Goal: Task Accomplishment & Management: Complete application form

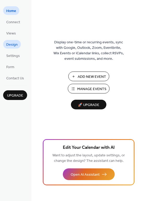
click at [11, 45] on span "Design" at bounding box center [12, 44] width 12 height 5
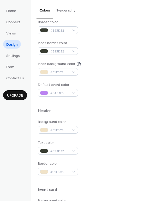
scroll to position [97, 0]
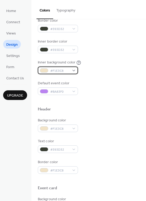
click at [75, 73] on div "#F1E3C8" at bounding box center [58, 71] width 40 height 8
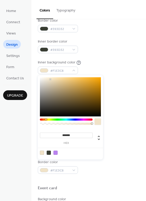
type input "*******"
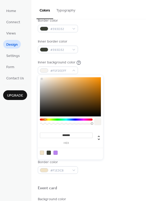
click at [42, 79] on div at bounding box center [70, 96] width 61 height 39
click at [42, 79] on div at bounding box center [41, 78] width 1 height 1
click at [122, 69] on div "Inner background color #F5F2EEFF" at bounding box center [89, 67] width 102 height 14
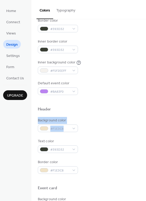
drag, startPoint x: 144, startPoint y: 108, endPoint x: 138, endPoint y: 134, distance: 26.2
click at [138, 134] on div "Color Presets Calendar Background color #393D32 Text color #F1E3C8 Border color…" at bounding box center [88, 125] width 115 height 406
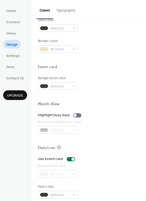
scroll to position [222, 0]
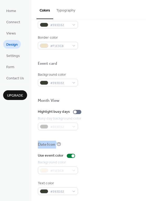
drag, startPoint x: 144, startPoint y: 137, endPoint x: 144, endPoint y: 146, distance: 8.6
click at [144, 146] on div "Color Presets Calendar Background color #393D32 Text color #F1E3C8 Border color…" at bounding box center [88, 0] width 115 height 406
click at [46, 196] on div "Color Presets Calendar Background color #393D32 Text color #F1E3C8 Border color…" at bounding box center [88, 0] width 115 height 406
click at [58, 173] on div "#F1E3C8" at bounding box center [58, 171] width 40 height 8
click at [78, 113] on div at bounding box center [77, 112] width 8 height 4
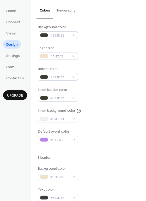
scroll to position [52, 0]
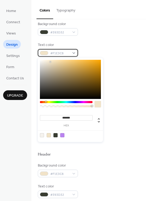
click at [74, 52] on div "#F1E3C8" at bounding box center [58, 53] width 40 height 8
click at [90, 100] on div "******* hex" at bounding box center [70, 100] width 65 height 84
click at [90, 102] on div at bounding box center [66, 102] width 53 height 2
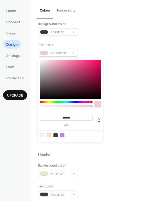
click at [40, 103] on div at bounding box center [66, 105] width 53 height 9
click at [43, 101] on div "******* hex" at bounding box center [70, 100] width 65 height 84
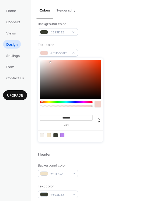
click at [42, 102] on div at bounding box center [66, 102] width 53 height 2
click at [42, 102] on div at bounding box center [42, 102] width 2 height 2
type input "*******"
click at [92, 72] on div at bounding box center [70, 79] width 61 height 39
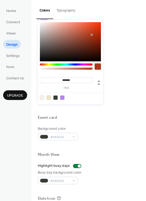
scroll to position [171, 0]
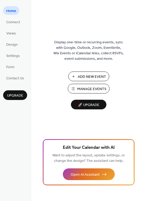
click at [80, 77] on span "Add New Event" at bounding box center [92, 76] width 29 height 5
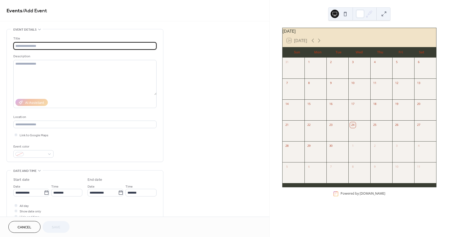
click at [29, 47] on input "text" at bounding box center [84, 46] width 143 height 8
type input "*"
